Goal: Information Seeking & Learning: Learn about a topic

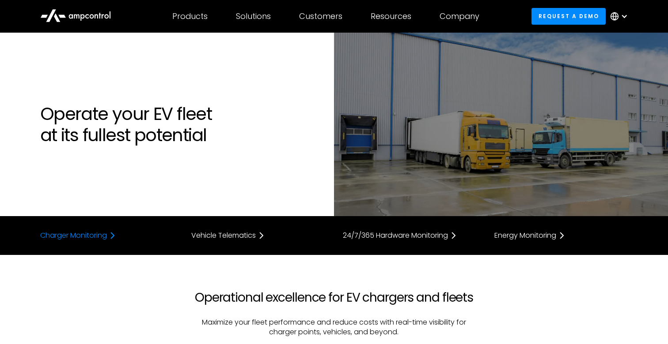
click at [91, 239] on div "Charger Monitoring" at bounding box center [73, 235] width 67 height 7
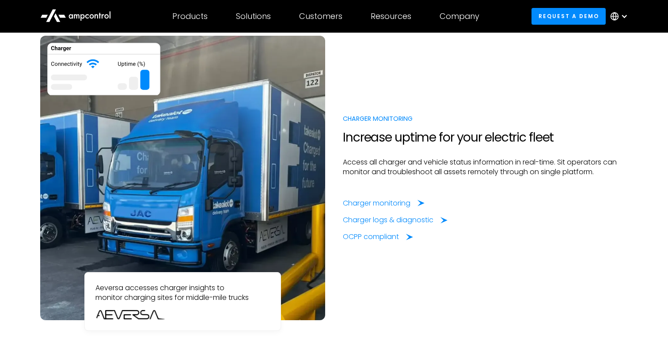
scroll to position [681, 0]
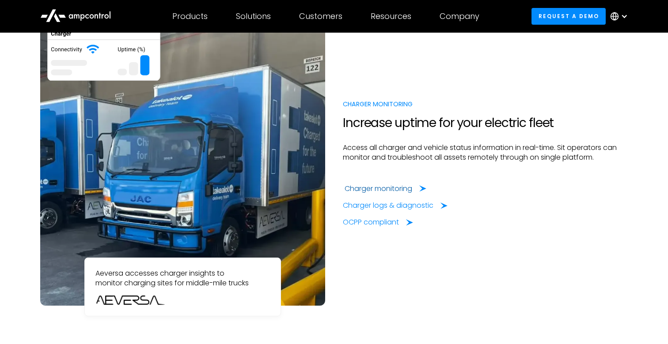
click at [389, 188] on div "Charger monitoring" at bounding box center [378, 189] width 68 height 10
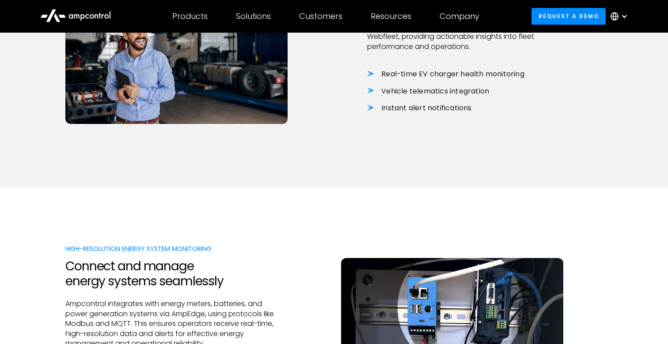
scroll to position [670, 0]
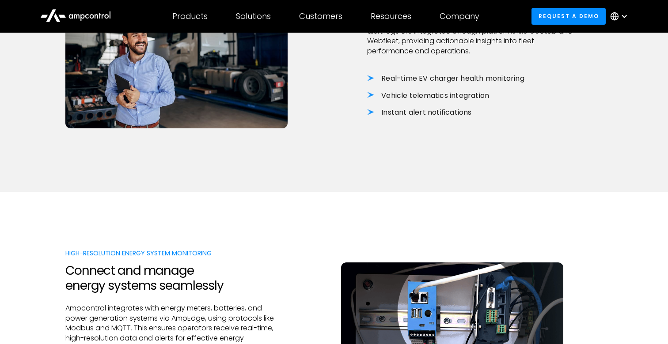
click at [435, 79] on li "Real-time EV charger health monitoring" at bounding box center [471, 79] width 209 height 10
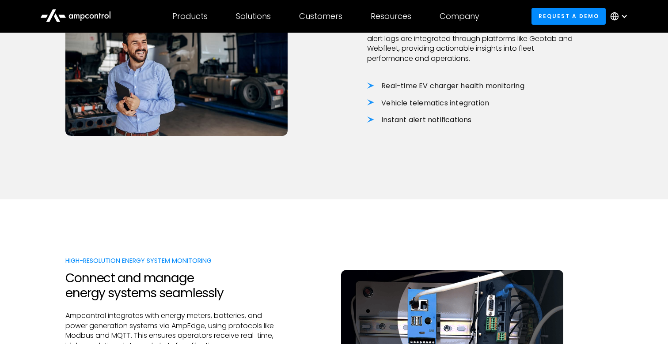
scroll to position [628, 0]
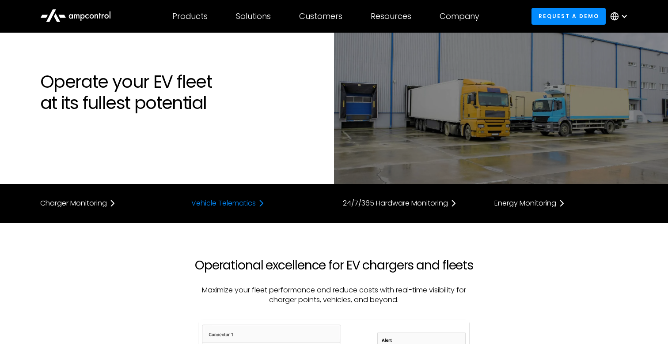
scroll to position [33, 0]
